Goal: Find contact information: Find contact information

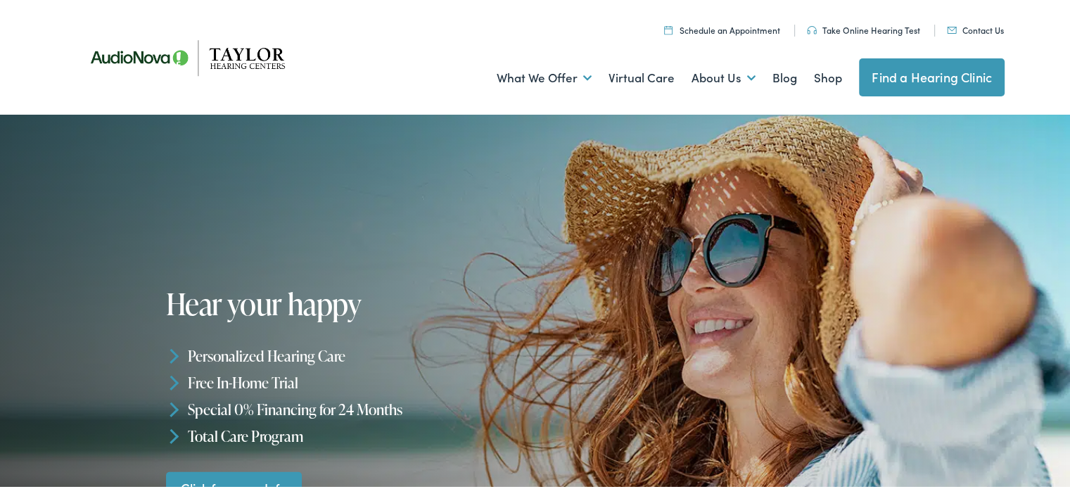
drag, startPoint x: 0, startPoint y: 0, endPoint x: 975, endPoint y: 28, distance: 975.0
click at [975, 28] on link "Contact Us" at bounding box center [975, 28] width 57 height 12
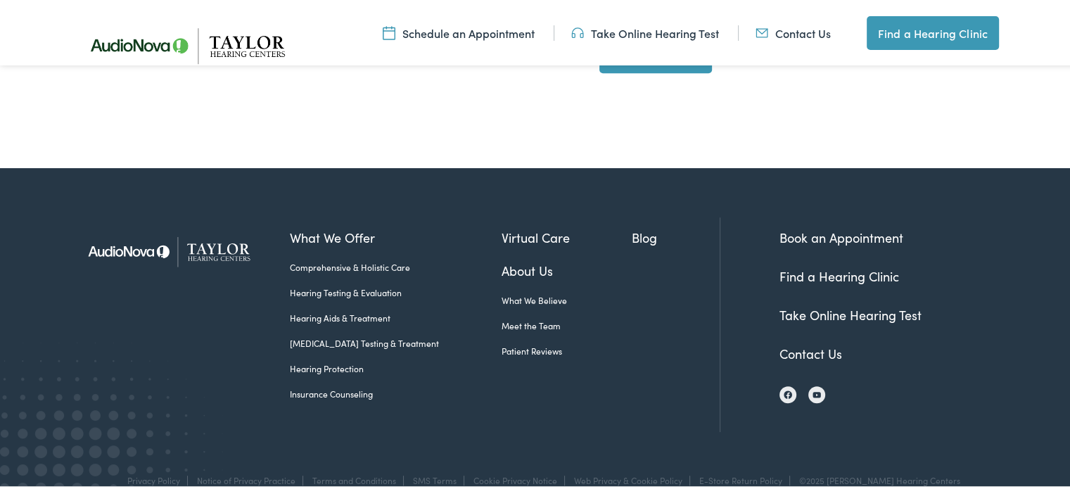
scroll to position [746, 0]
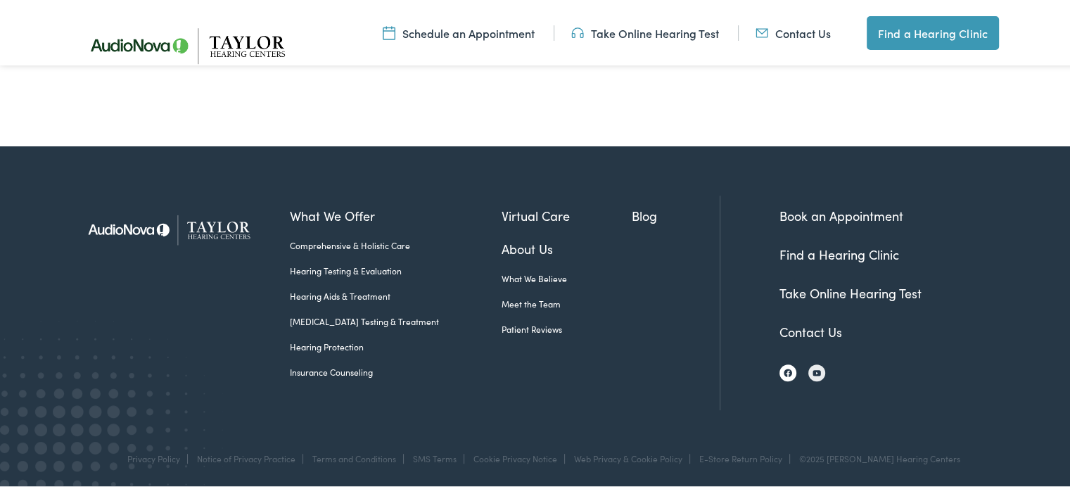
click at [787, 374] on img at bounding box center [788, 371] width 8 height 8
